Goal: Task Accomplishment & Management: Manage account settings

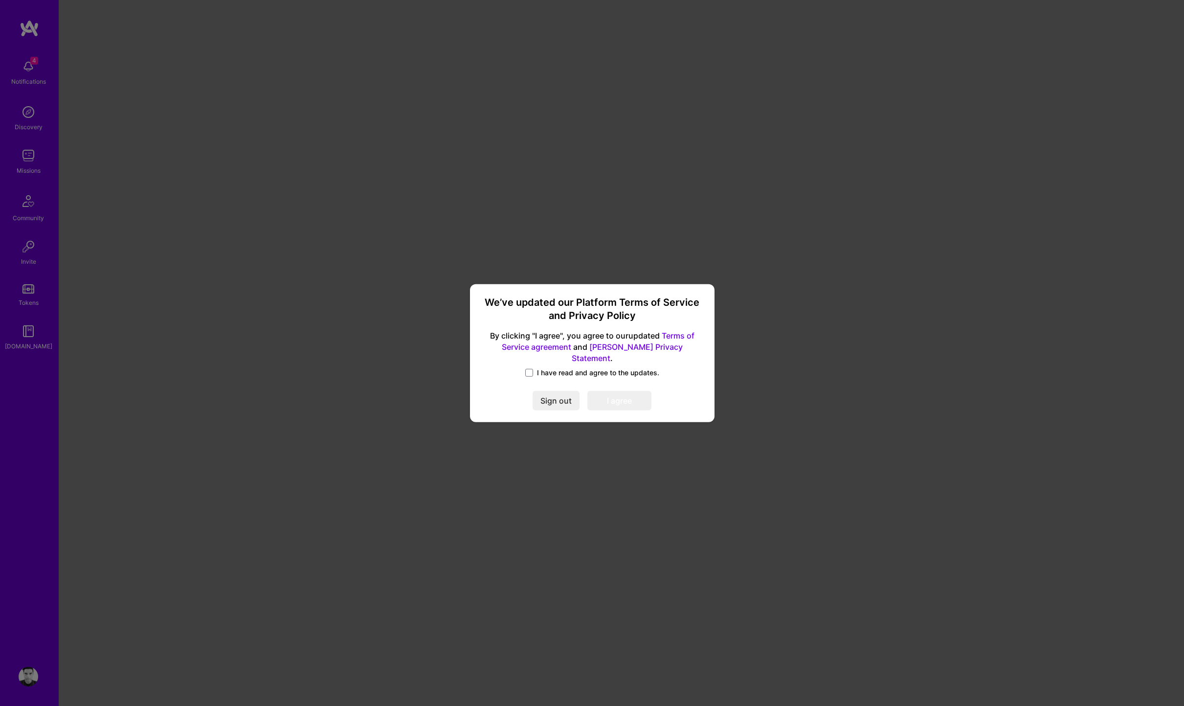
click at [548, 369] on span "I have read and agree to the updates." at bounding box center [598, 373] width 122 height 10
click at [0, 0] on input "I have read and agree to the updates." at bounding box center [0, 0] width 0 height 0
click at [622, 398] on button "I agree" at bounding box center [619, 401] width 64 height 20
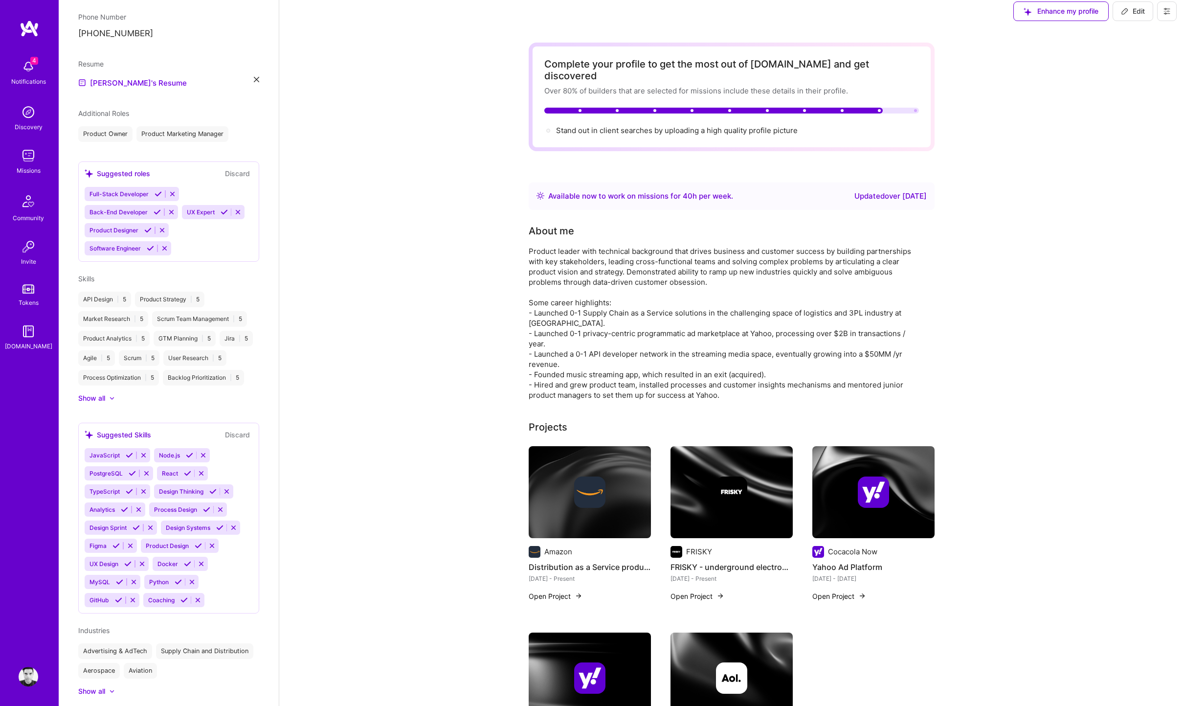
scroll to position [10, 0]
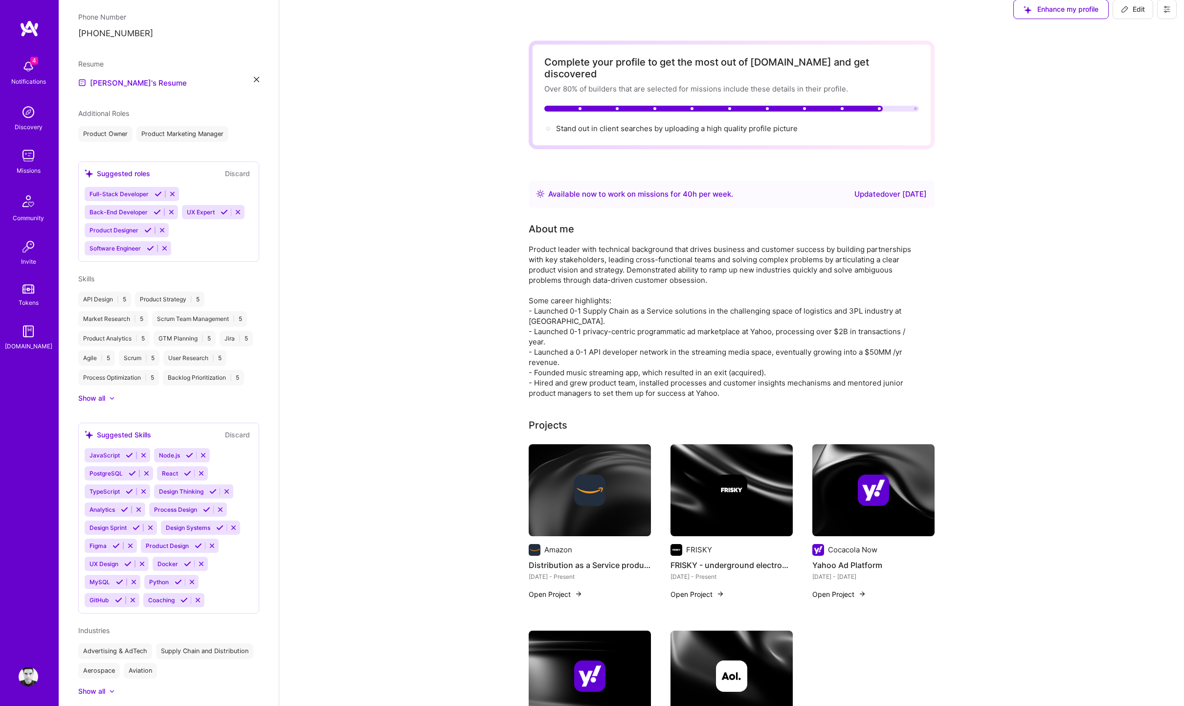
click at [31, 118] on img at bounding box center [29, 112] width 20 height 20
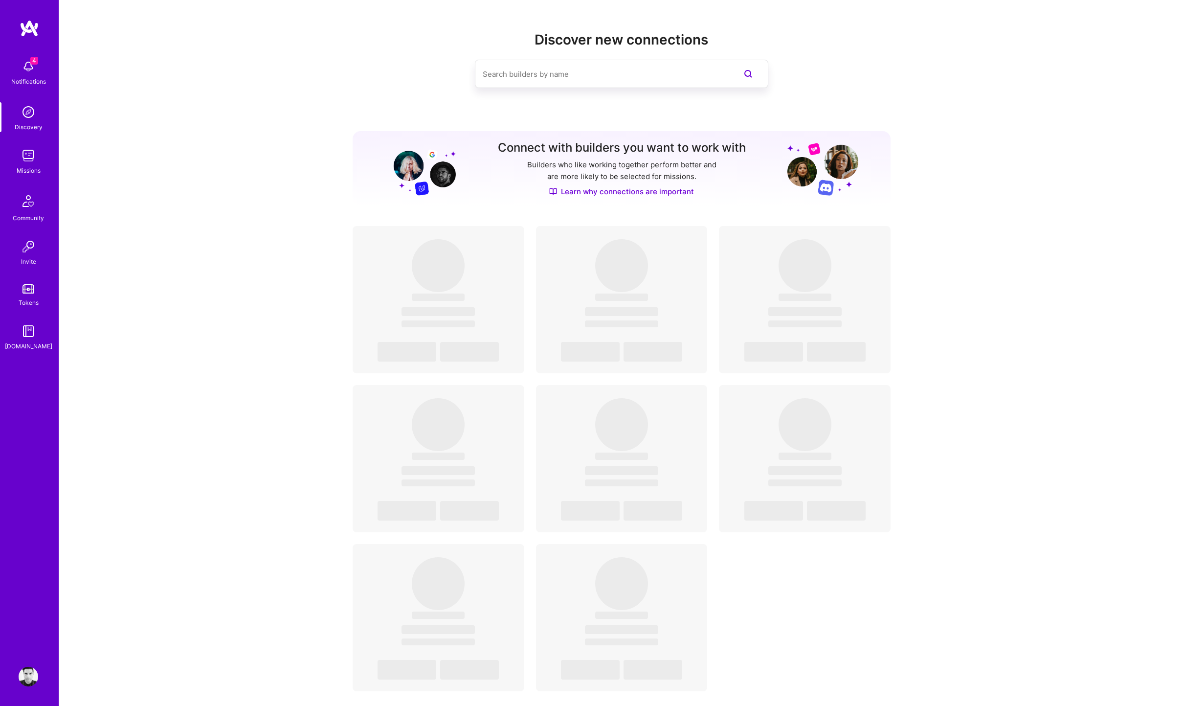
click at [29, 157] on img at bounding box center [29, 156] width 20 height 20
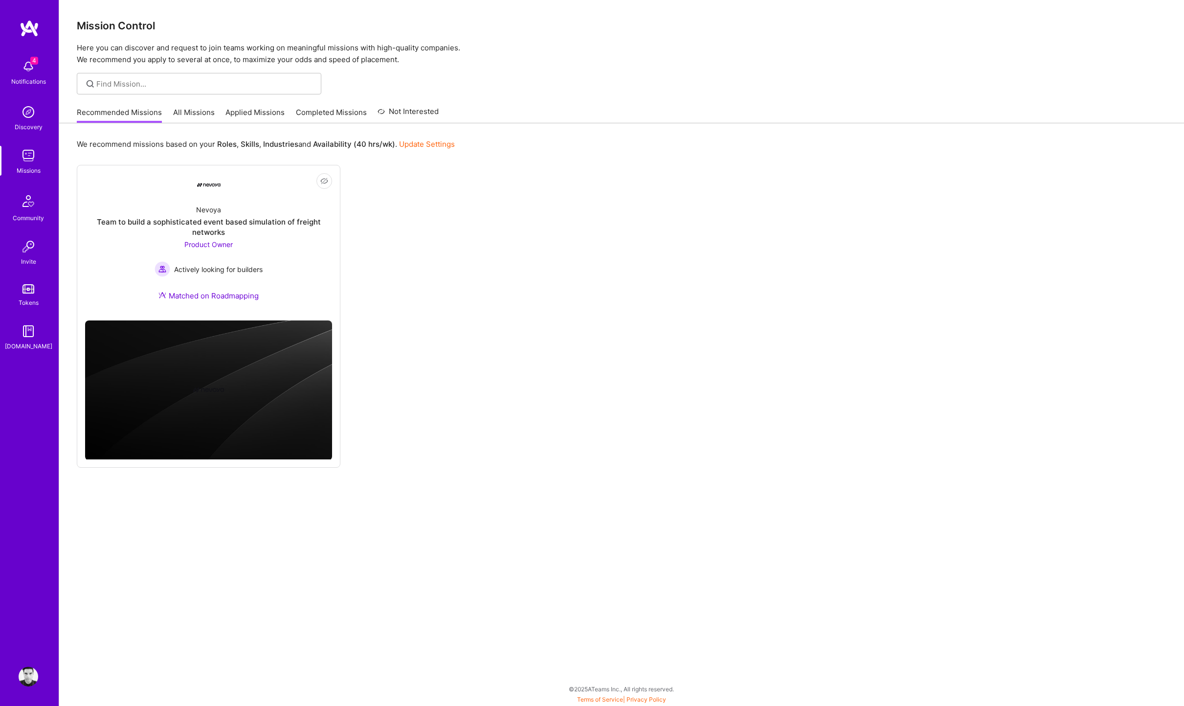
click at [33, 676] on img at bounding box center [29, 676] width 20 height 20
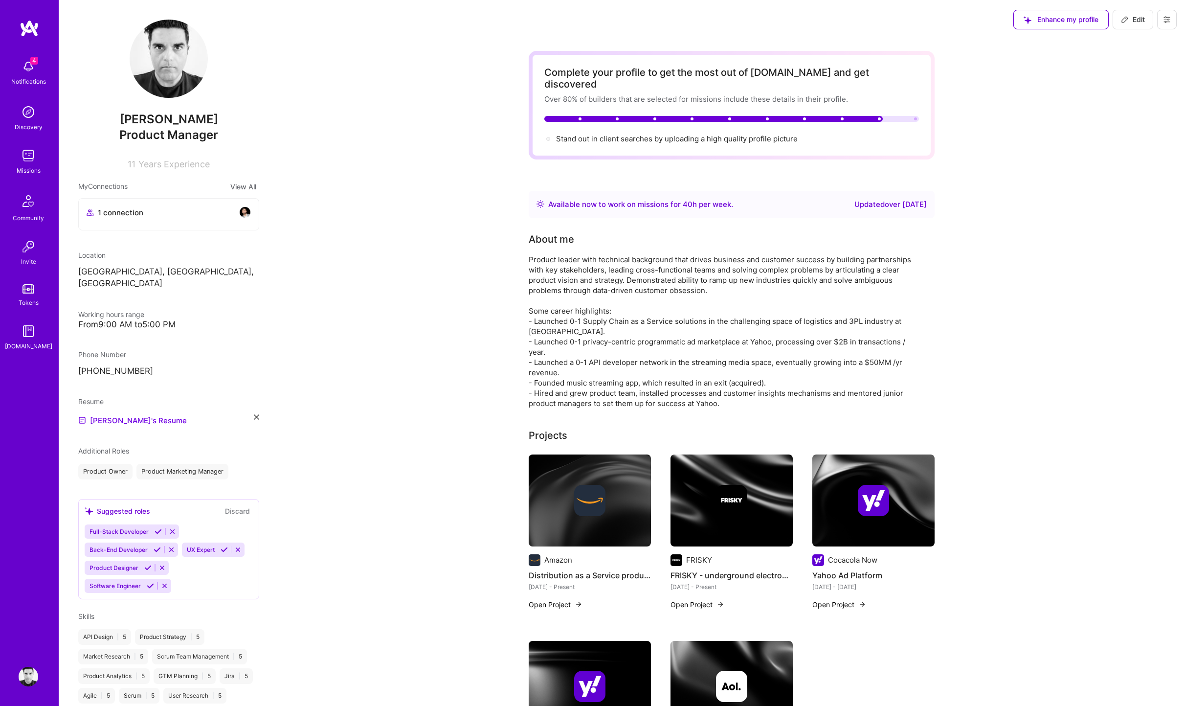
scroll to position [9, 0]
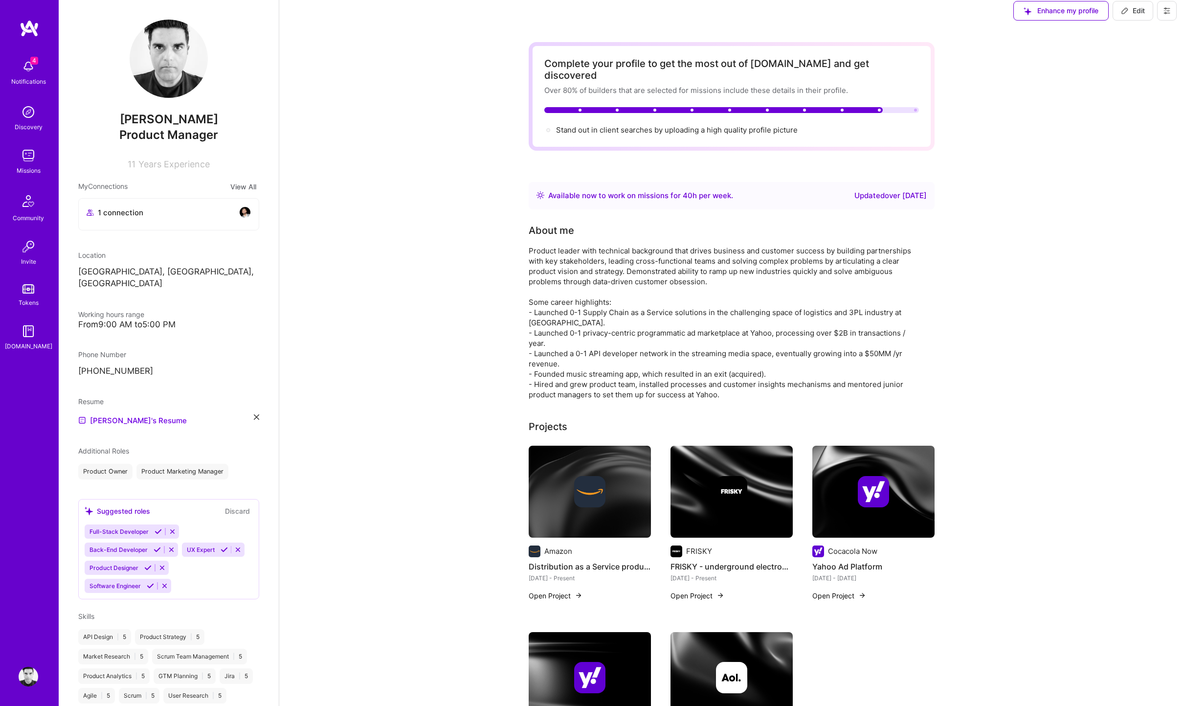
click at [1142, 9] on span "Edit" at bounding box center [1133, 11] width 24 height 10
select select "US"
select select "Right Now"
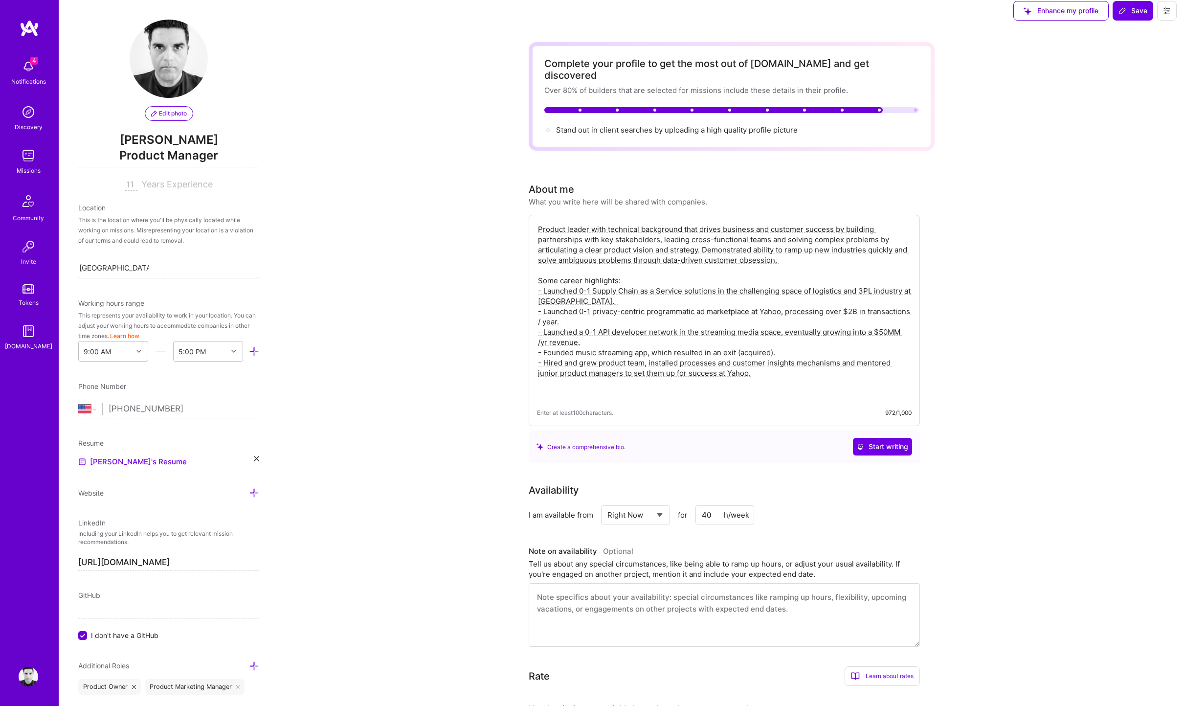
click at [254, 350] on icon at bounding box center [254, 351] width 10 height 10
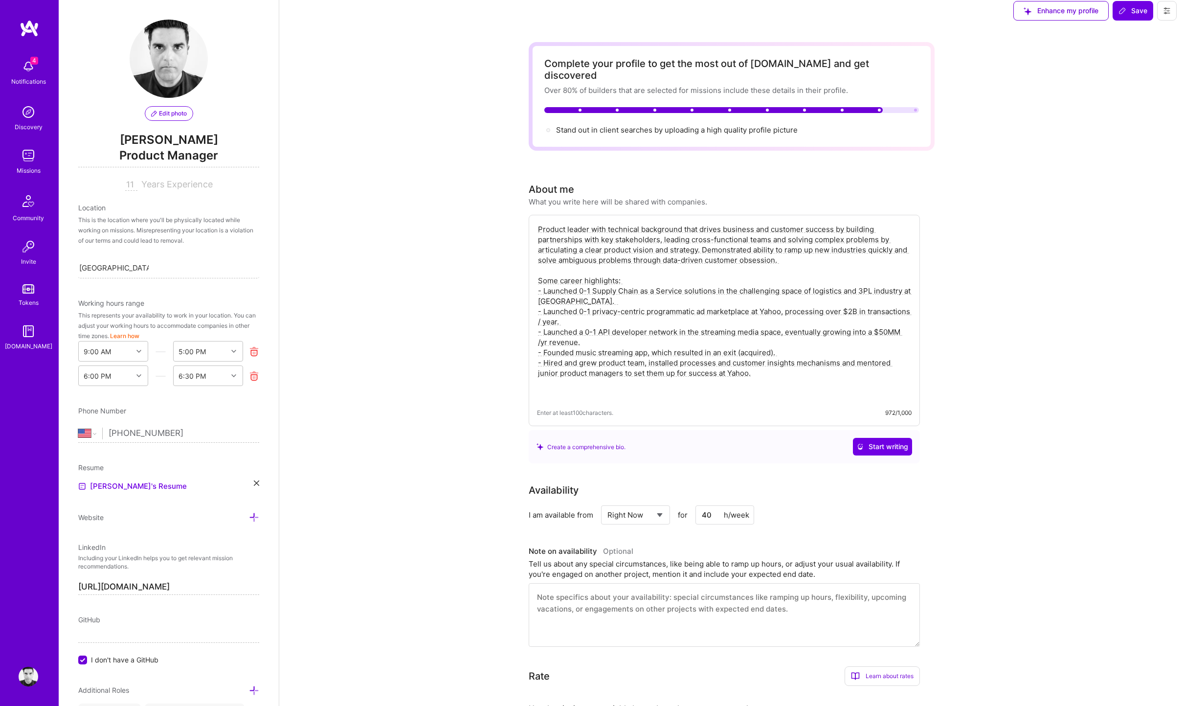
click at [253, 355] on icon at bounding box center [254, 351] width 10 height 10
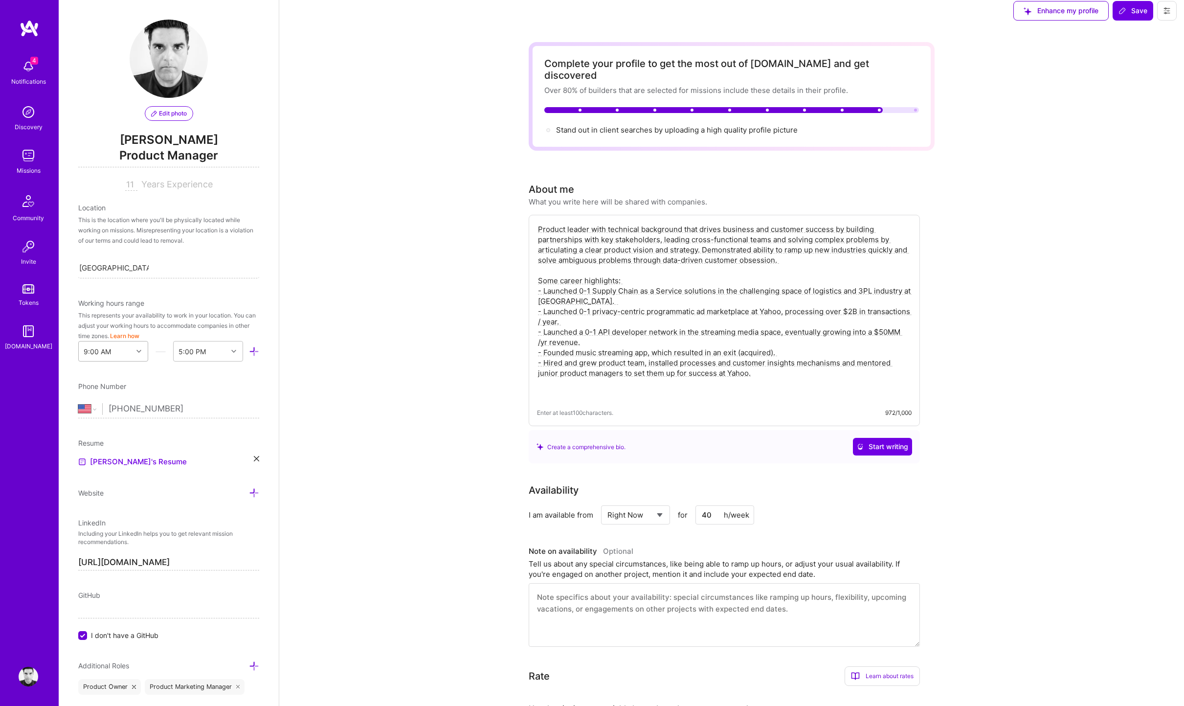
click at [136, 352] on div at bounding box center [140, 351] width 15 height 13
click at [142, 309] on div "Working hours range This represents your availability to work in your location.…" at bounding box center [168, 330] width 181 height 64
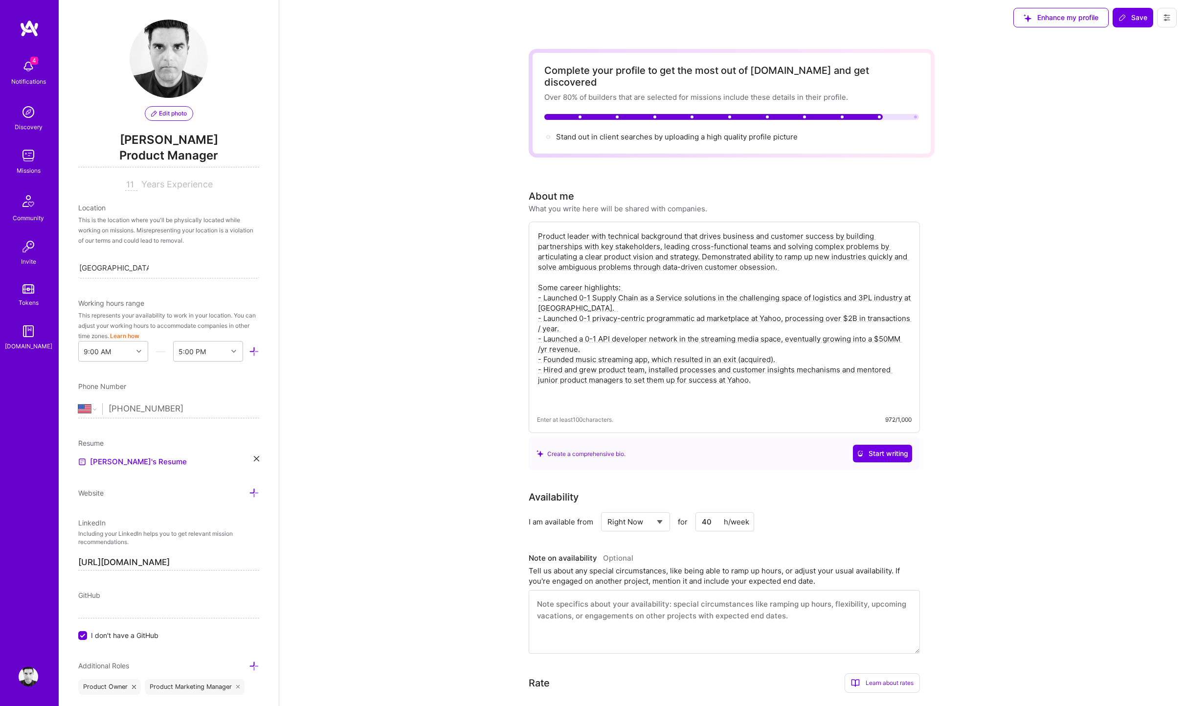
scroll to position [0, 0]
click at [1166, 22] on icon at bounding box center [1167, 20] width 6 height 6
click at [1140, 45] on button "Settings" at bounding box center [1139, 41] width 73 height 25
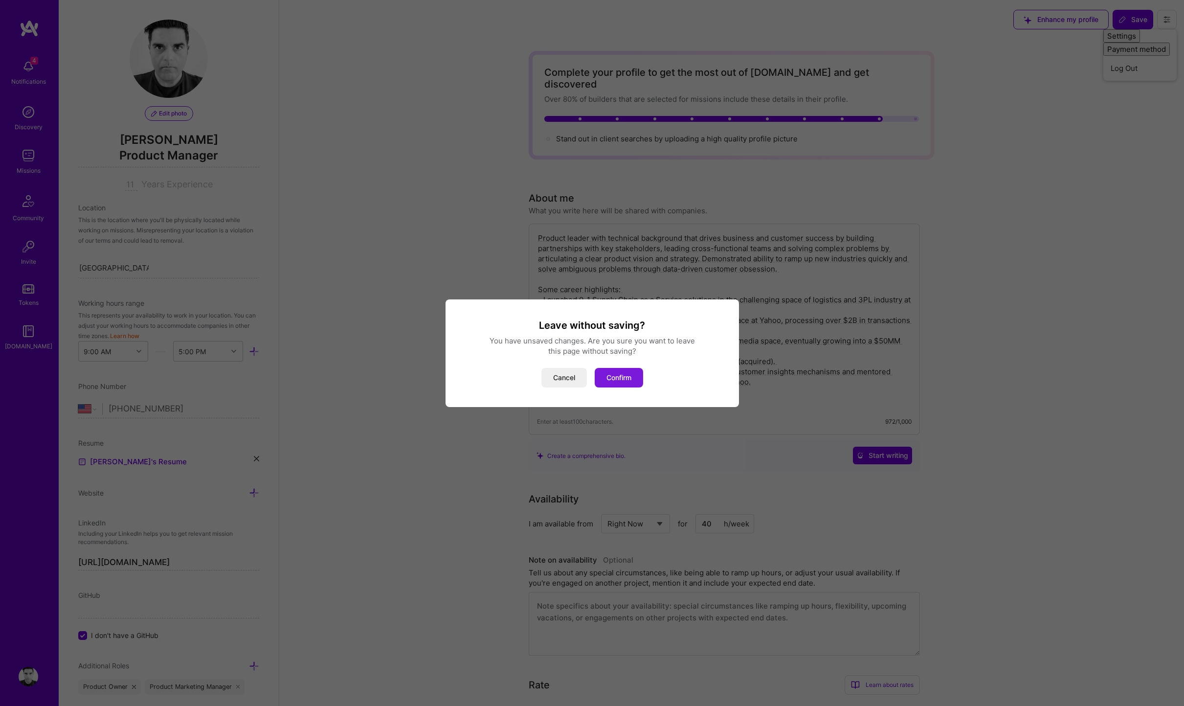
click at [618, 378] on button "Confirm" at bounding box center [619, 378] width 48 height 20
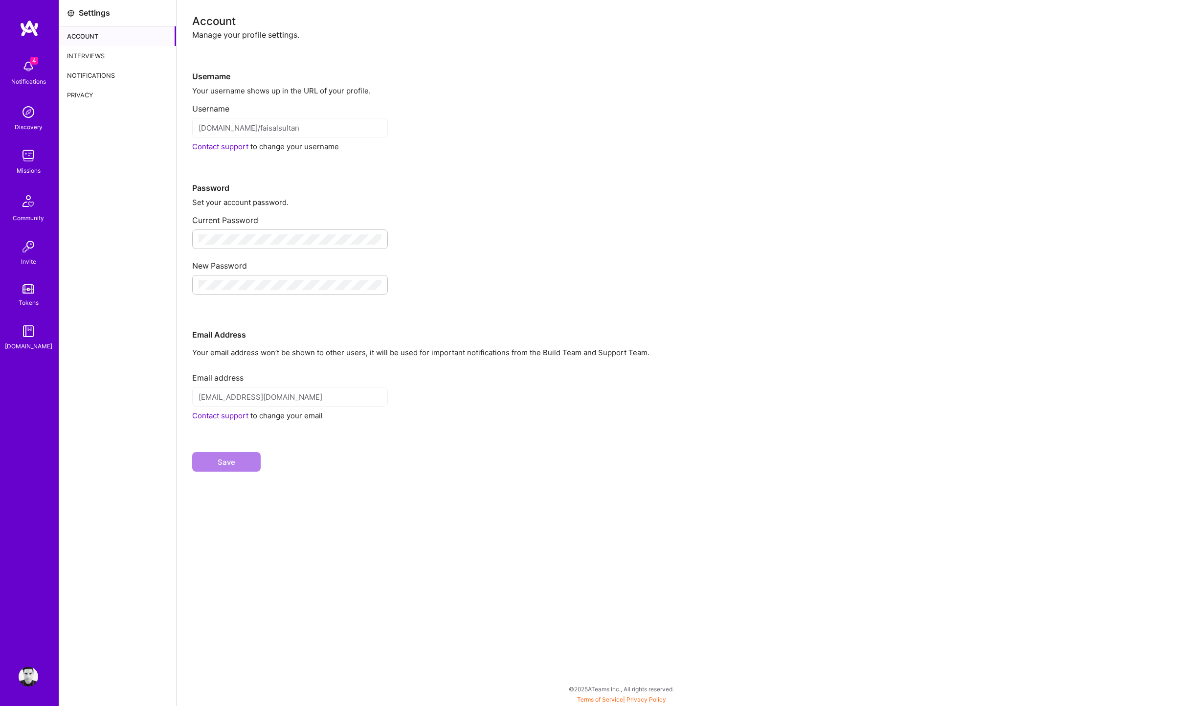
click at [97, 40] on div "Account" at bounding box center [117, 36] width 117 height 20
click at [98, 54] on div "Interviews" at bounding box center [117, 56] width 117 height 20
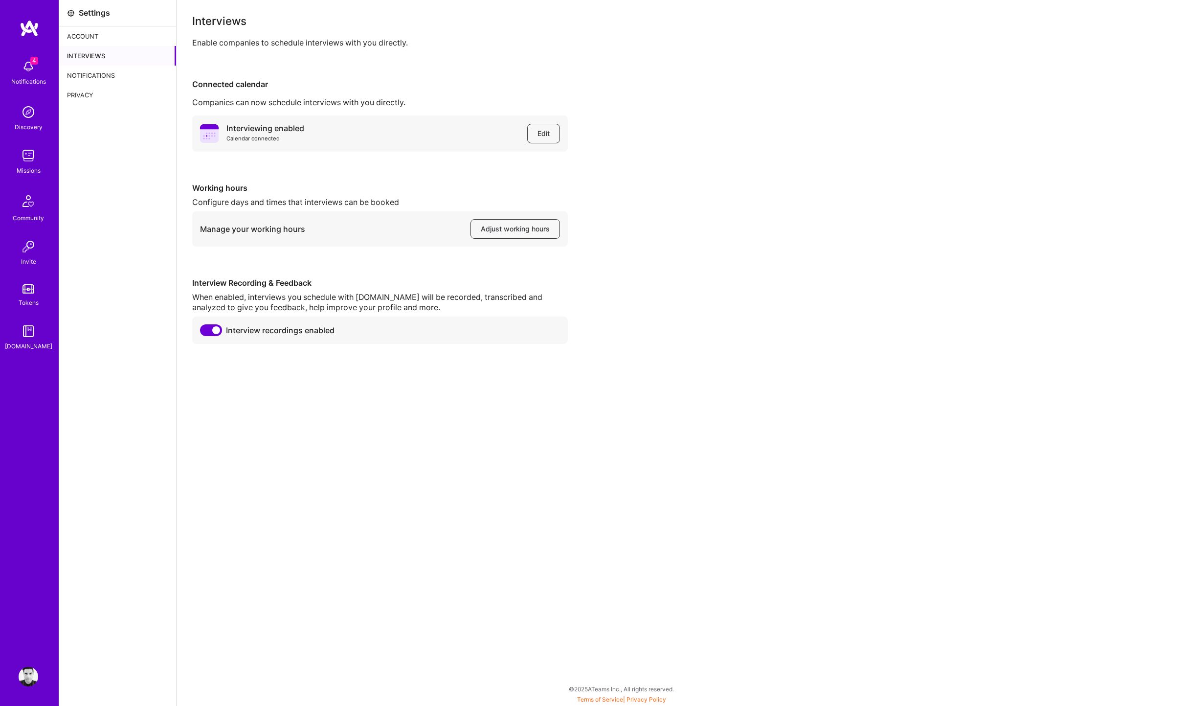
click at [104, 71] on div "Notifications" at bounding box center [117, 76] width 117 height 20
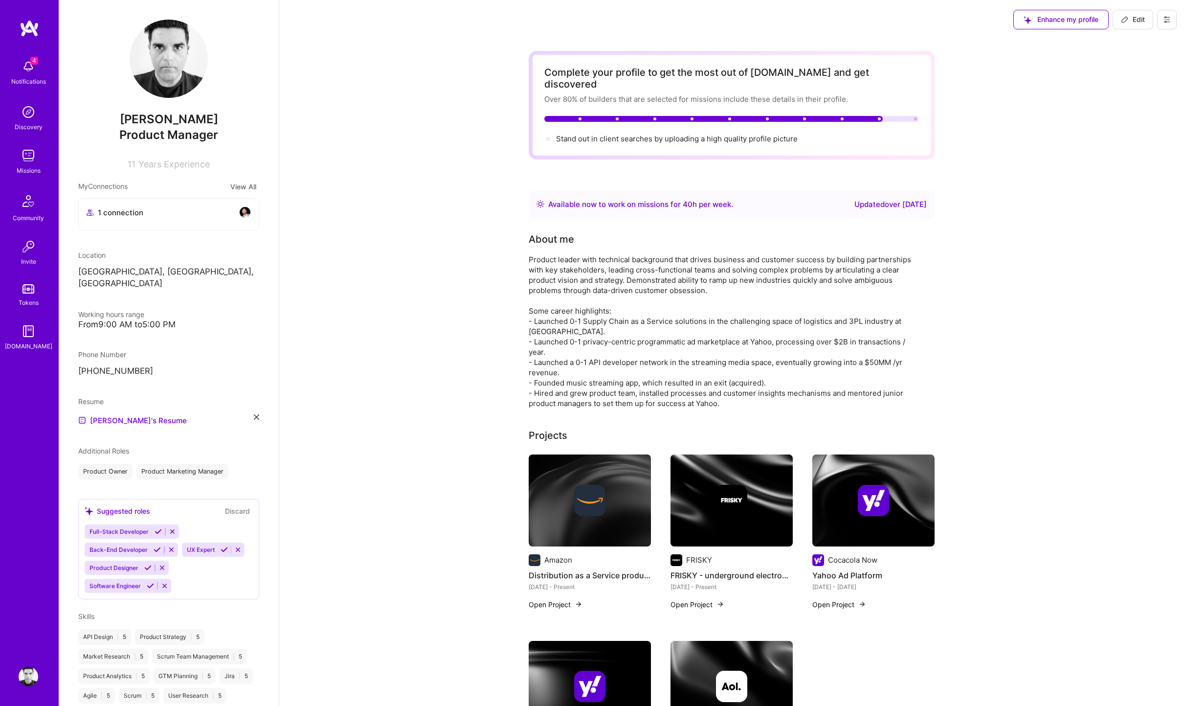
click at [257, 414] on icon at bounding box center [256, 416] width 5 height 5
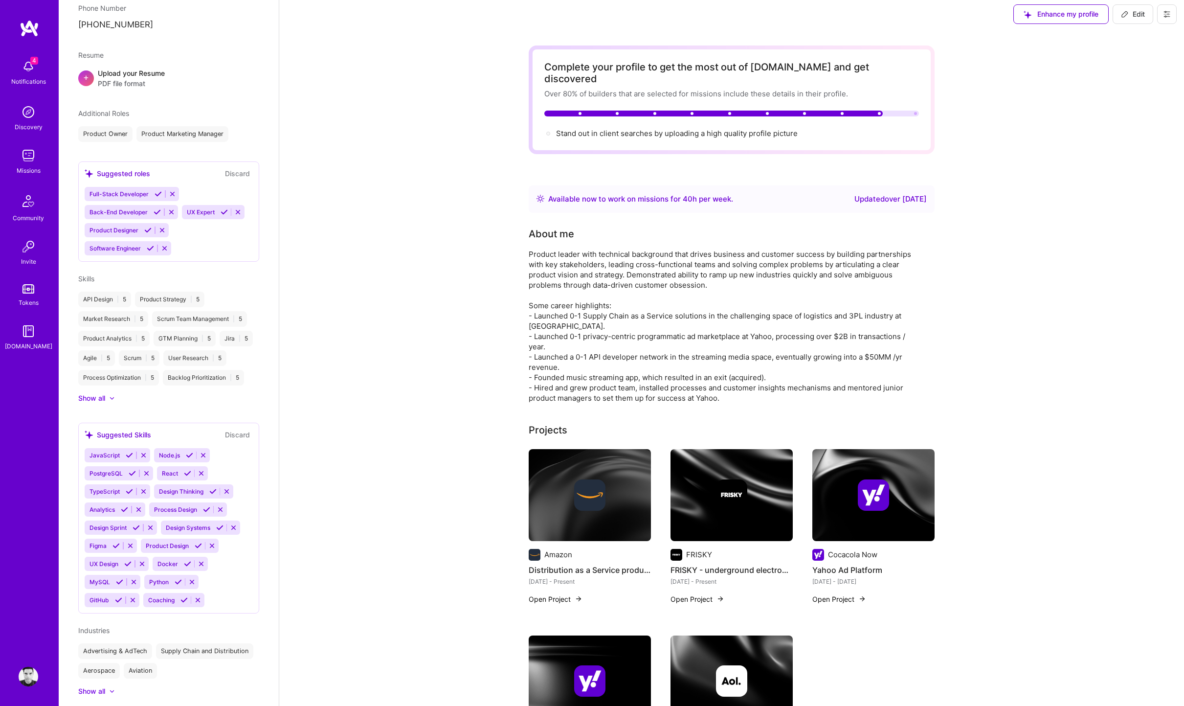
scroll to position [6, 0]
